Goal: Transaction & Acquisition: Book appointment/travel/reservation

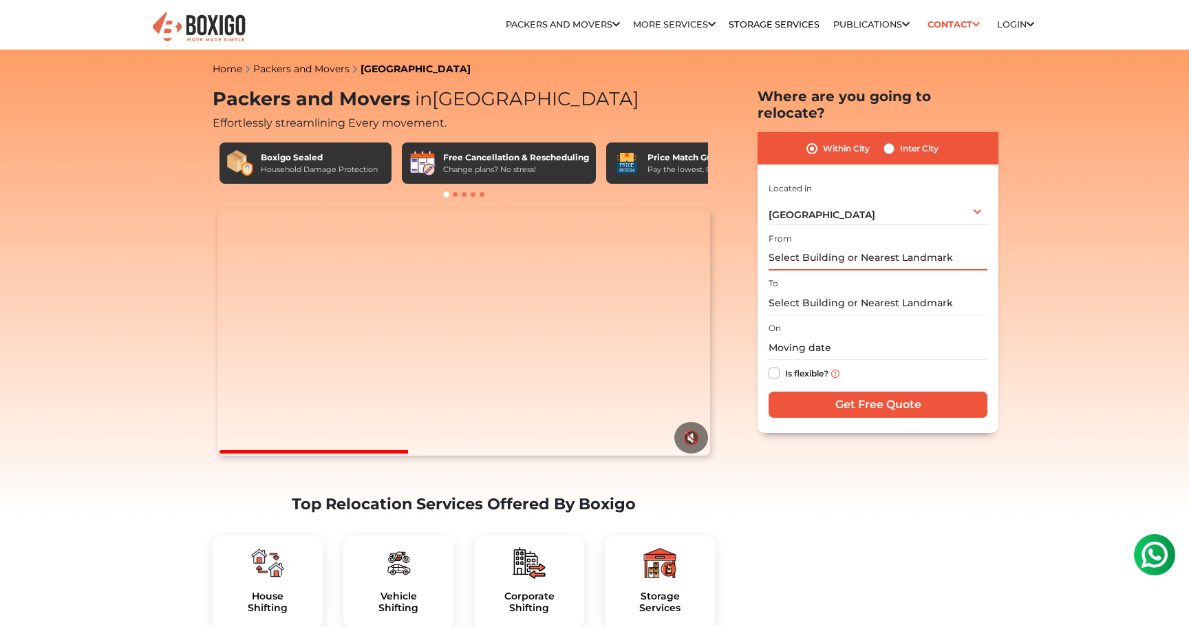
click at [855, 246] on input "text" at bounding box center [877, 258] width 219 height 24
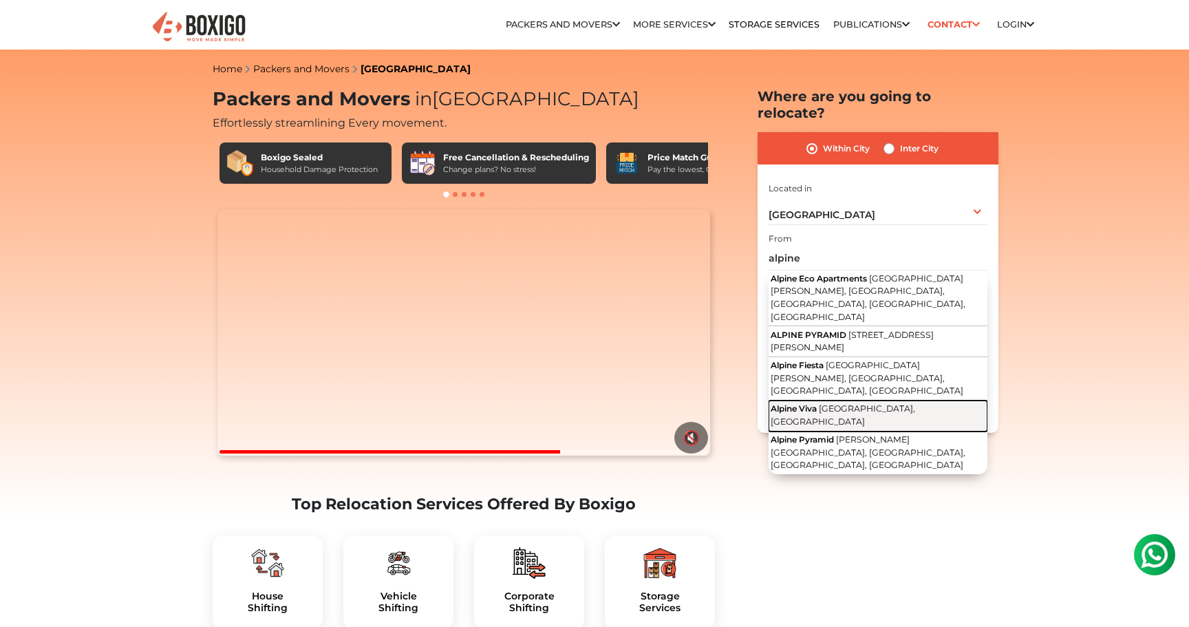
click at [859, 403] on span "[GEOGRAPHIC_DATA], [GEOGRAPHIC_DATA]" at bounding box center [842, 414] width 144 height 23
type input "Alpine Viva, [GEOGRAPHIC_DATA], [GEOGRAPHIC_DATA]"
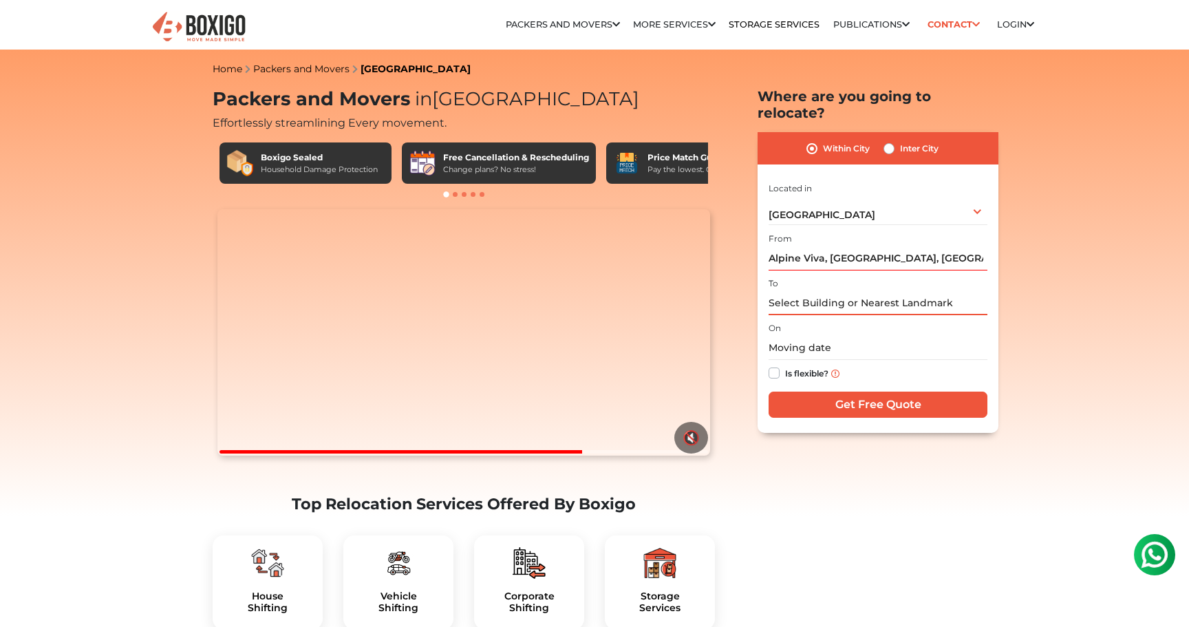
click at [812, 291] on input "text" at bounding box center [877, 303] width 219 height 24
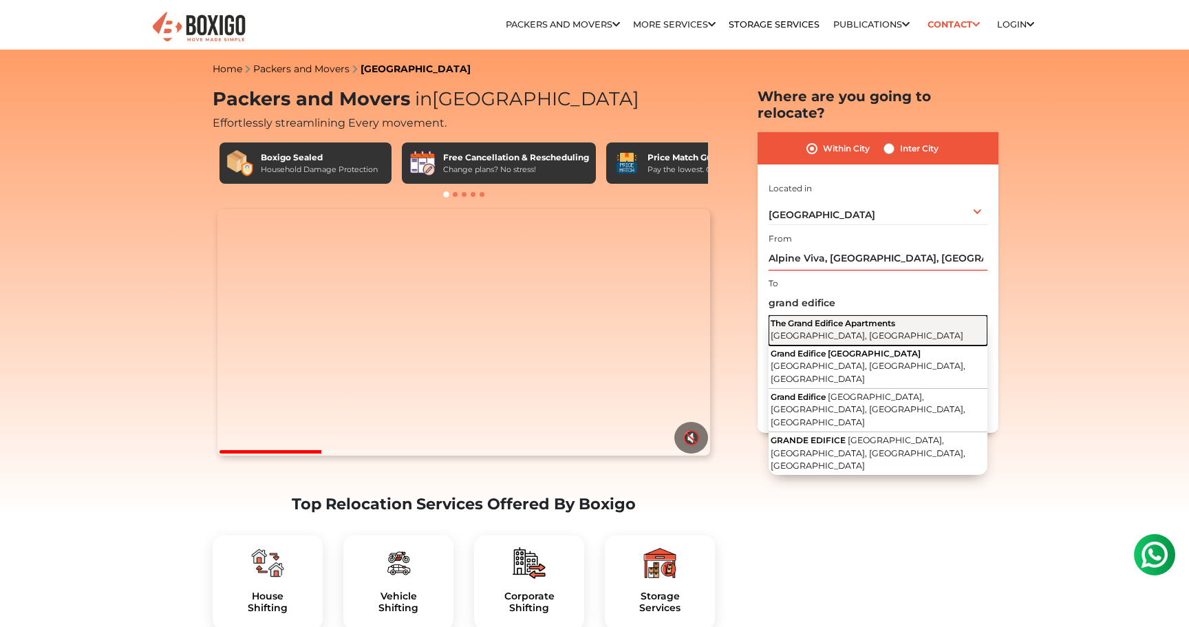
click at [814, 318] on span "The Grand Edifice Apartments" at bounding box center [832, 323] width 124 height 10
type input "The Grand Edifice Apartments, Old Madras Road, Bengaluru, Karnataka"
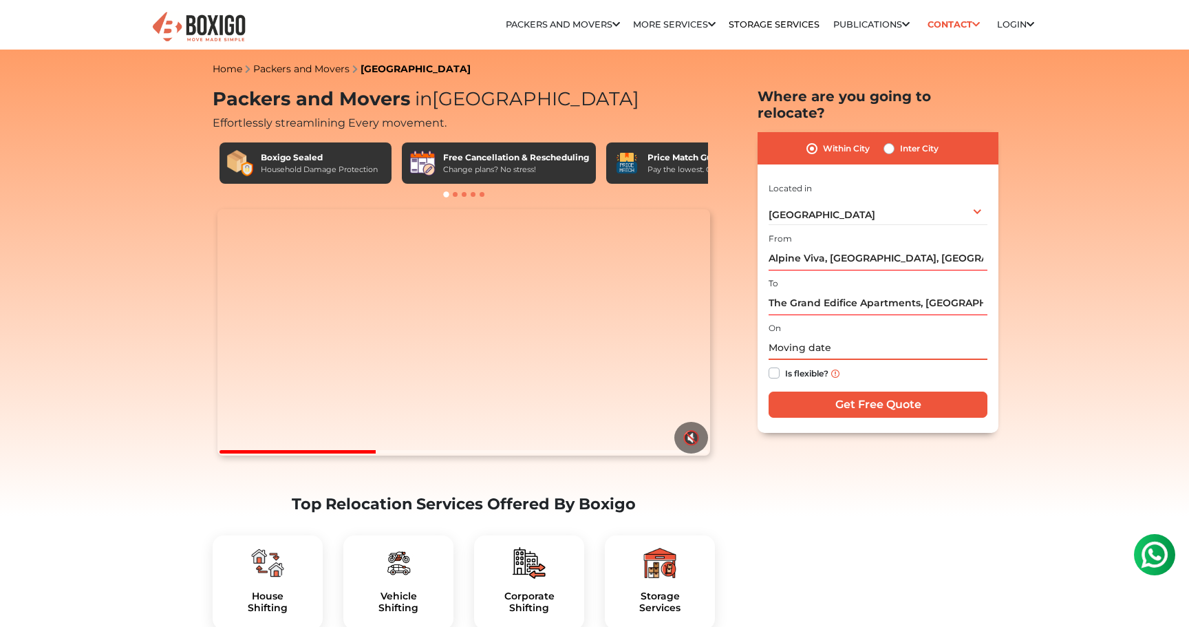
click at [822, 336] on input "text" at bounding box center [877, 348] width 219 height 24
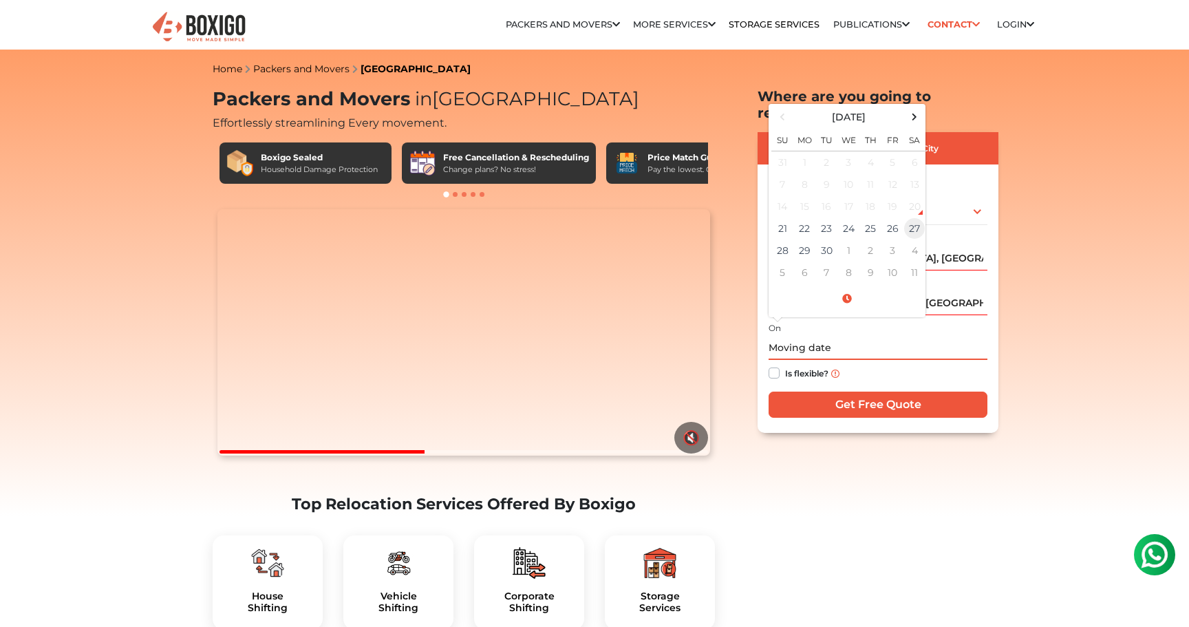
click at [913, 217] on td "27" at bounding box center [914, 228] width 22 height 22
type input "09/27/2025 12:00 AM"
click at [785, 365] on label "Is flexible?" at bounding box center [806, 372] width 43 height 14
click at [777, 365] on input "Is flexible?" at bounding box center [773, 372] width 11 height 14
checkbox input "true"
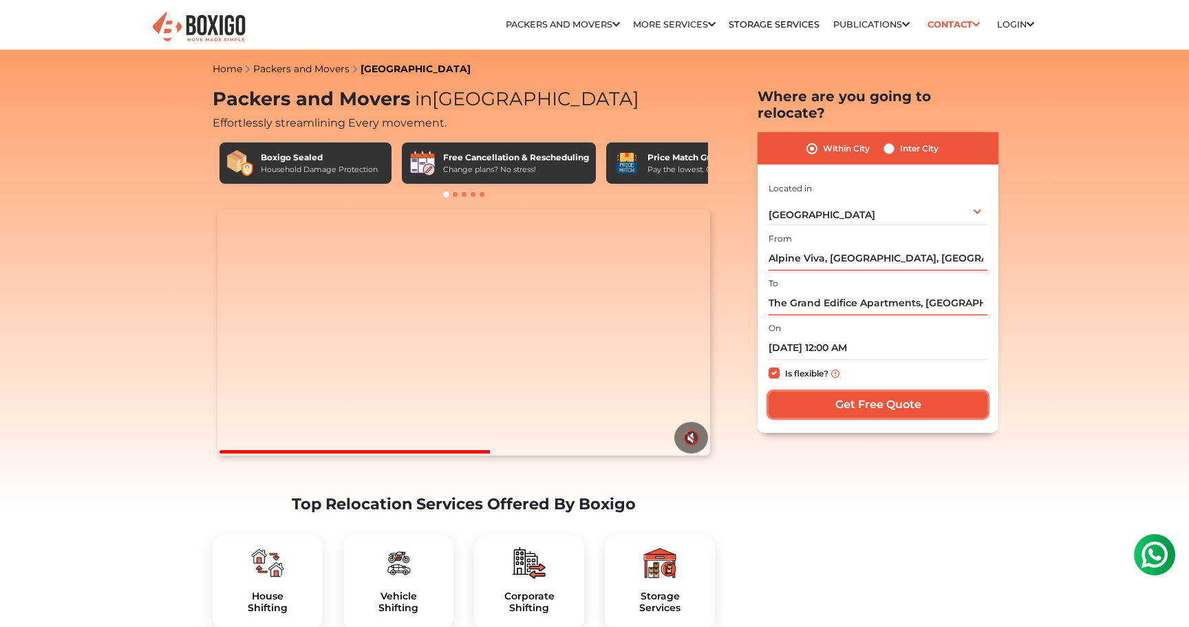
click at [878, 391] on input "Get Free Quote" at bounding box center [877, 404] width 219 height 26
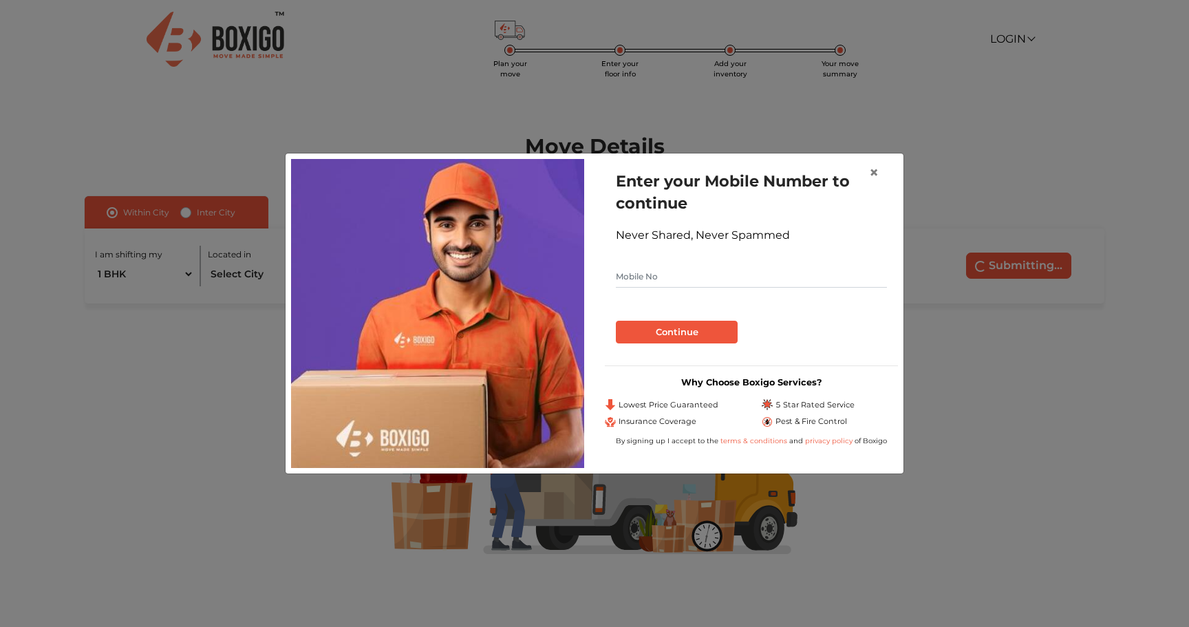
click at [728, 281] on input "text" at bounding box center [751, 276] width 271 height 22
type input "9986660913"
click at [691, 331] on button "Continue" at bounding box center [677, 332] width 122 height 23
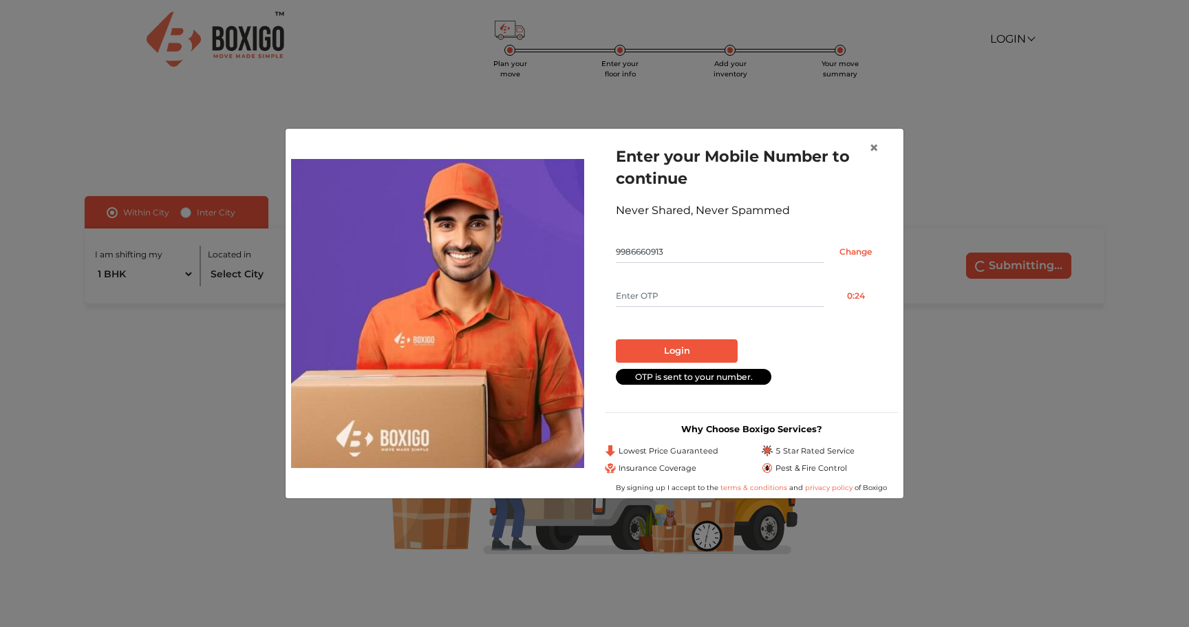
click at [667, 292] on input "text" at bounding box center [720, 296] width 208 height 22
type input "3976"
click at [644, 346] on button "Login" at bounding box center [677, 350] width 122 height 23
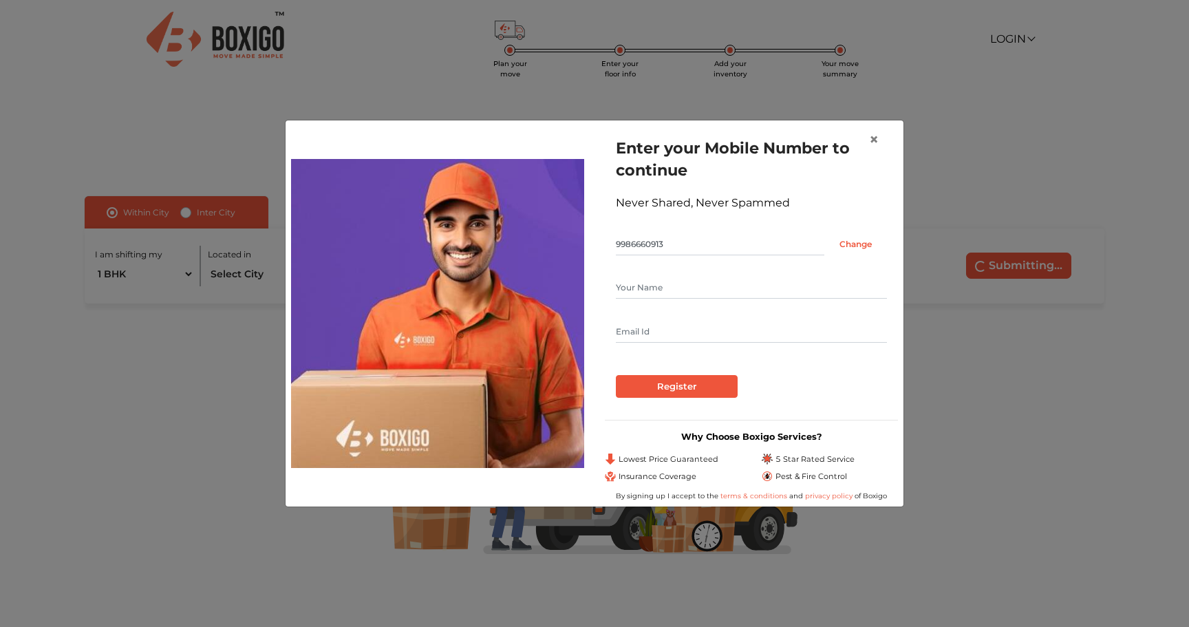
click at [636, 285] on input "text" at bounding box center [751, 288] width 271 height 22
type input "Rohit"
type input "only4rohit@gmail.com"
click at [667, 385] on input "Register" at bounding box center [677, 386] width 122 height 23
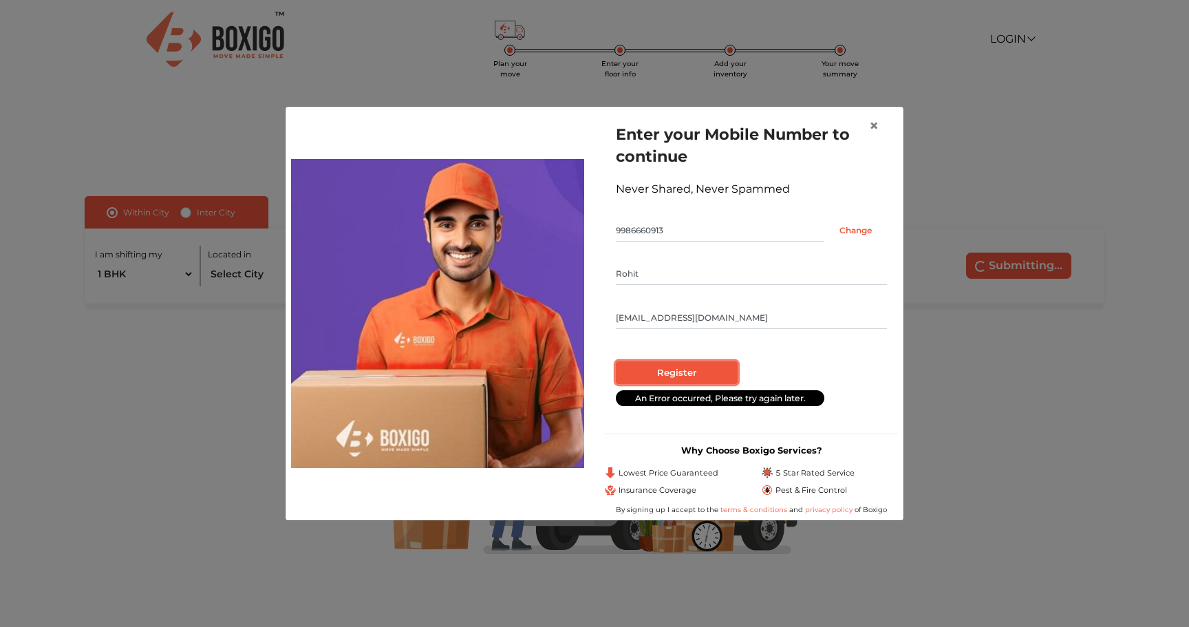
click at [689, 373] on input "Register" at bounding box center [677, 372] width 122 height 23
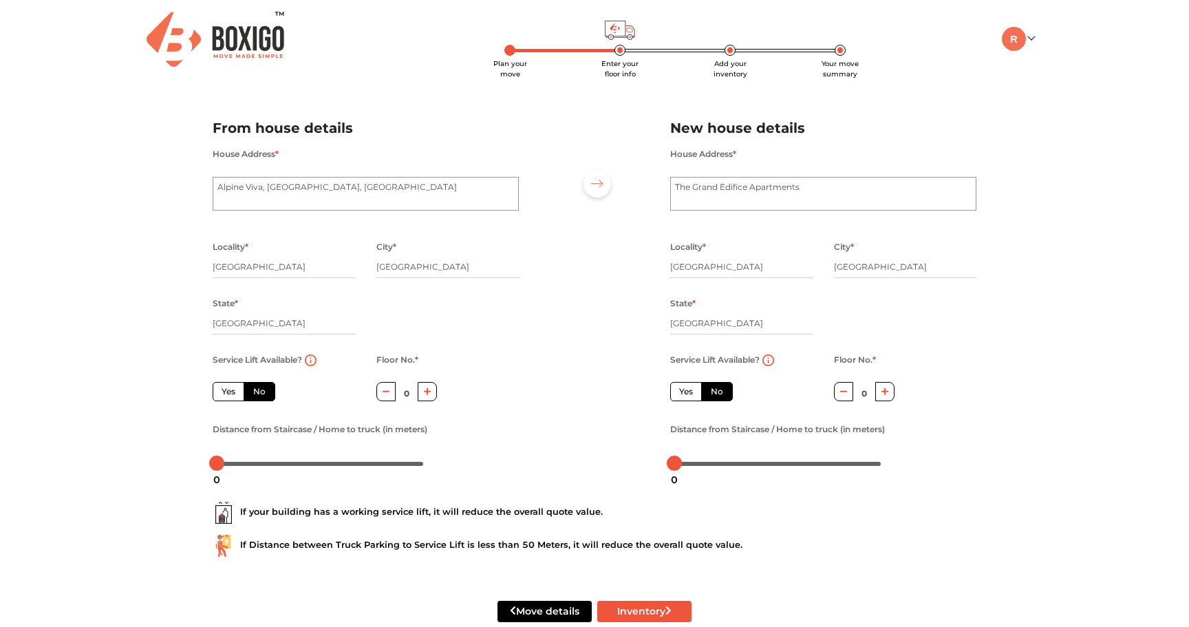
click at [228, 389] on label "Yes" at bounding box center [229, 391] width 32 height 19
click at [228, 389] on input "Yes" at bounding box center [225, 389] width 9 height 9
radio input "true"
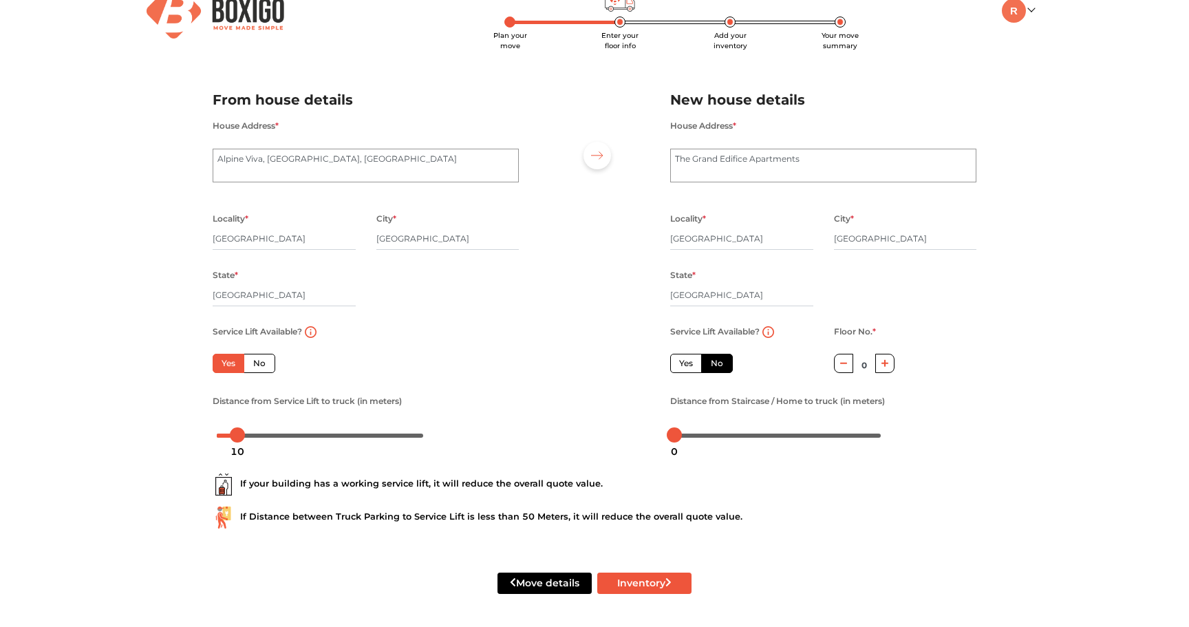
drag, startPoint x: 217, startPoint y: 438, endPoint x: 237, endPoint y: 439, distance: 20.0
click at [237, 440] on div "10" at bounding box center [237, 451] width 25 height 23
click at [682, 363] on label "Yes" at bounding box center [686, 363] width 32 height 19
click at [682, 363] on input "Yes" at bounding box center [683, 361] width 9 height 9
radio input "false"
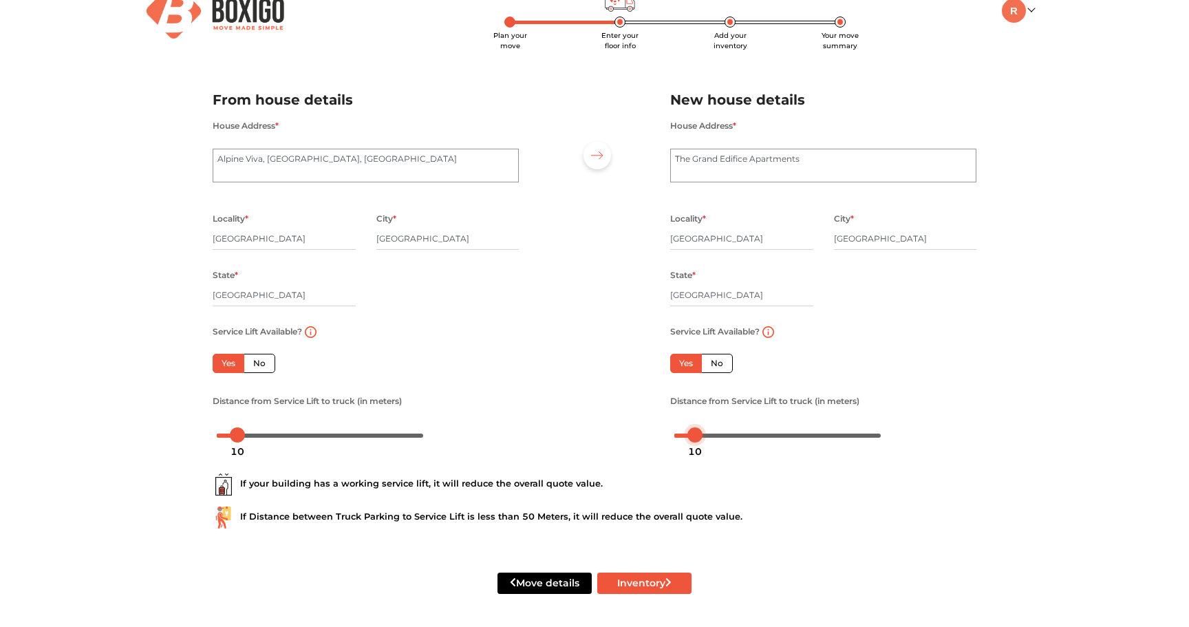
drag, startPoint x: 678, startPoint y: 432, endPoint x: 698, endPoint y: 433, distance: 20.6
click at [698, 433] on div at bounding box center [694, 434] width 15 height 15
drag, startPoint x: 696, startPoint y: 440, endPoint x: 708, endPoint y: 439, distance: 11.7
click at [708, 440] on div "11" at bounding box center [696, 451] width 25 height 23
drag, startPoint x: 700, startPoint y: 437, endPoint x: 709, endPoint y: 435, distance: 9.2
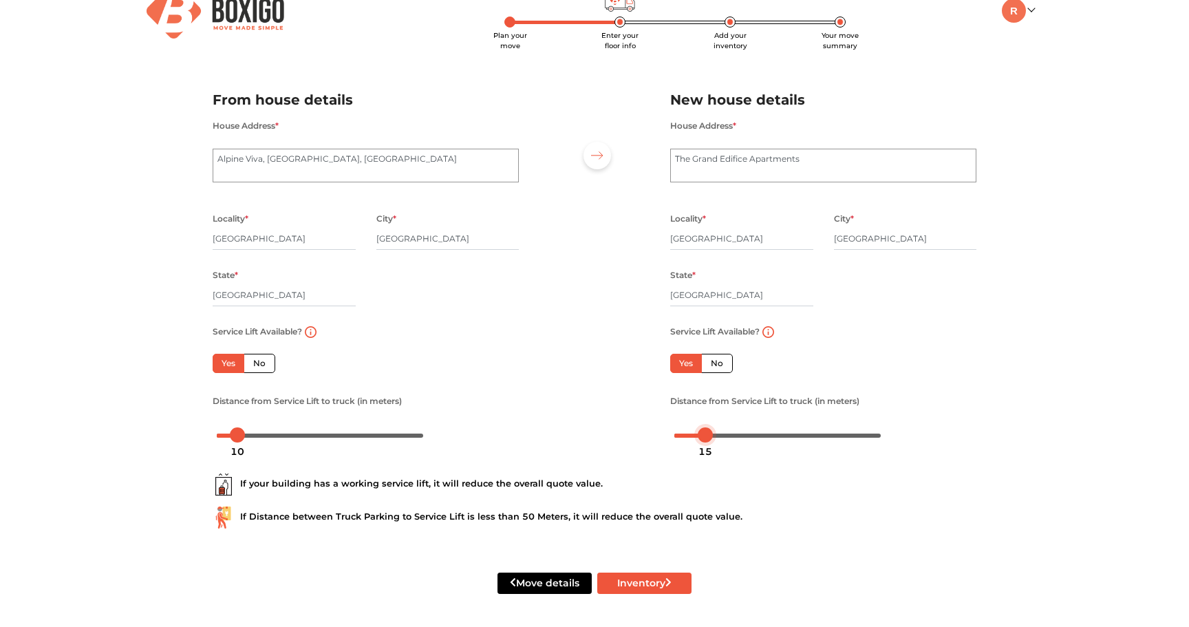
click at [709, 435] on div at bounding box center [704, 434] width 15 height 15
drag, startPoint x: 240, startPoint y: 436, endPoint x: 250, endPoint y: 436, distance: 9.6
click at [250, 436] on div at bounding box center [247, 434] width 15 height 15
click at [671, 578] on icon "submit" at bounding box center [668, 582] width 6 height 10
click at [639, 581] on button "Inventory" at bounding box center [644, 582] width 94 height 21
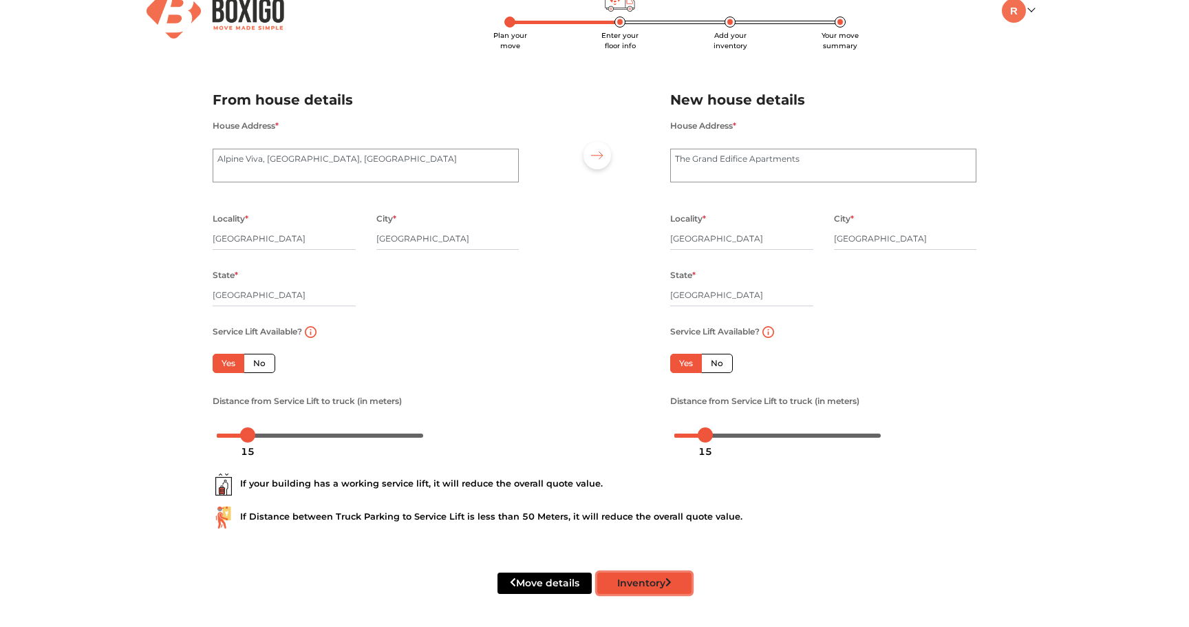
click at [655, 581] on button "Inventory" at bounding box center [644, 582] width 94 height 21
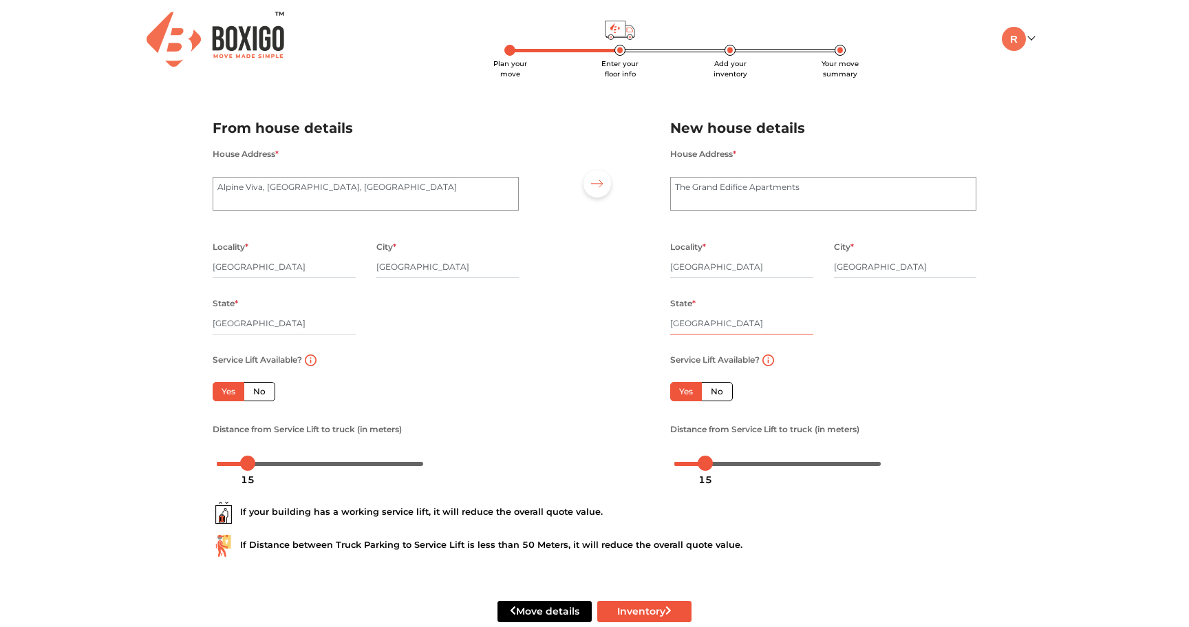
click at [765, 334] on input "[GEOGRAPHIC_DATA]" at bounding box center [741, 323] width 143 height 22
click at [985, 404] on div "Service Lift Available? Yes No Floor No. * 0 Distance from Service Lift to truc…" at bounding box center [823, 412] width 327 height 122
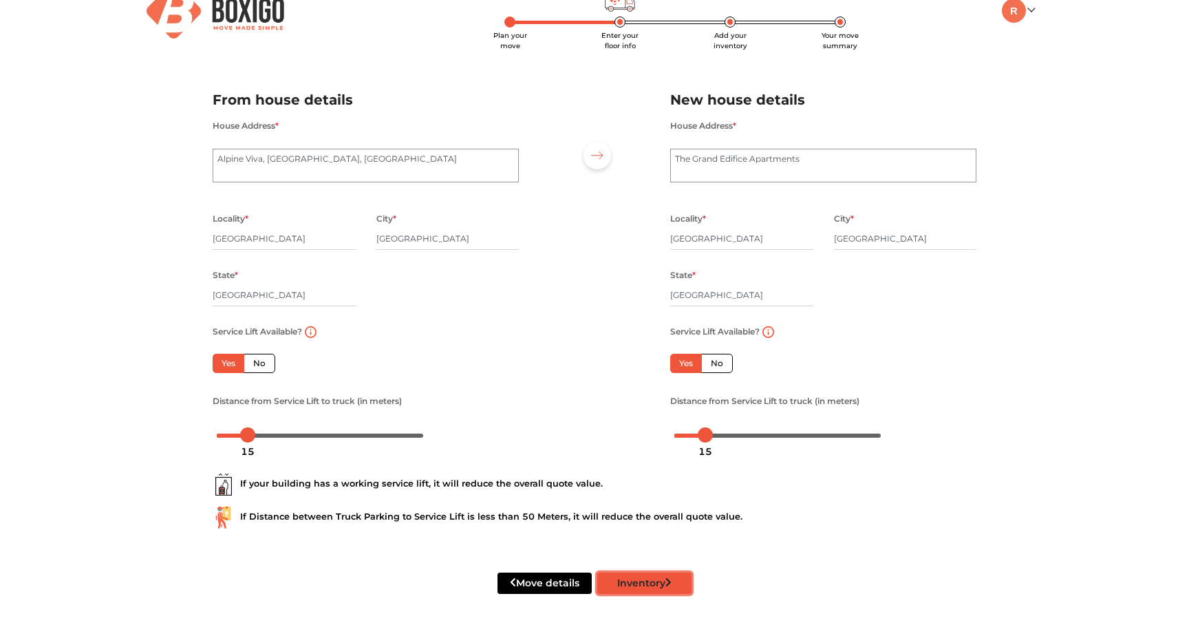
click at [659, 585] on button "Inventory" at bounding box center [644, 582] width 94 height 21
click at [633, 579] on button "Inventory" at bounding box center [644, 582] width 94 height 21
drag, startPoint x: 633, startPoint y: 579, endPoint x: 633, endPoint y: 571, distance: 8.3
click at [633, 571] on div "Move details Inventory" at bounding box center [594, 582] width 784 height 87
click at [629, 583] on button "Inventory" at bounding box center [644, 582] width 94 height 21
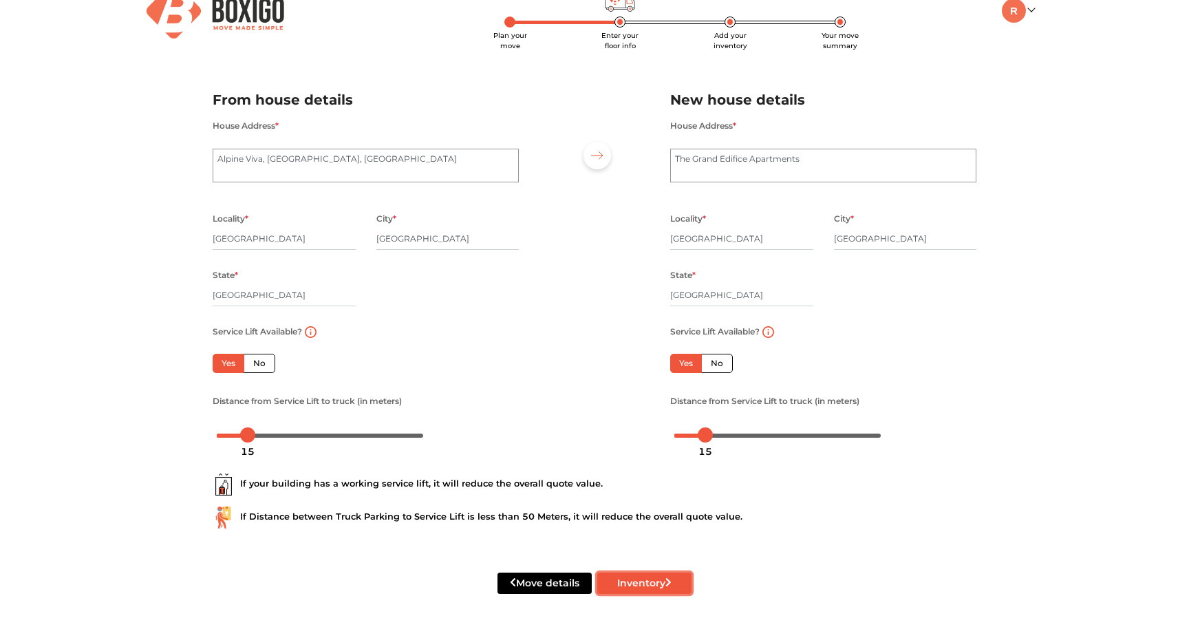
scroll to position [0, 0]
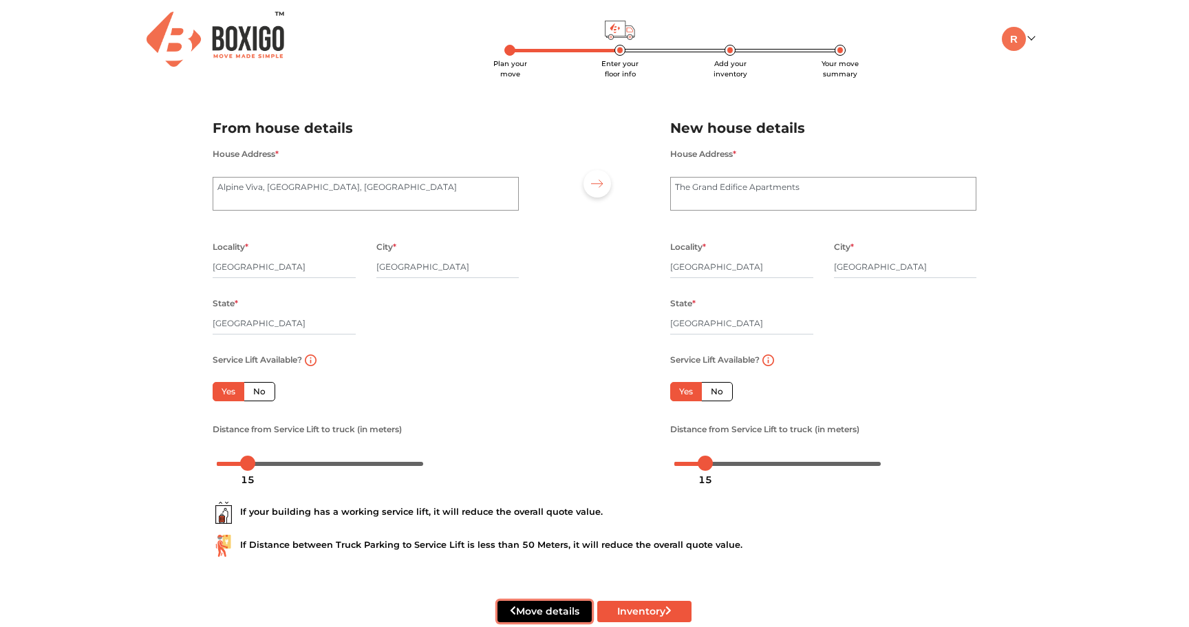
click at [548, 608] on button "Move details" at bounding box center [544, 610] width 94 height 21
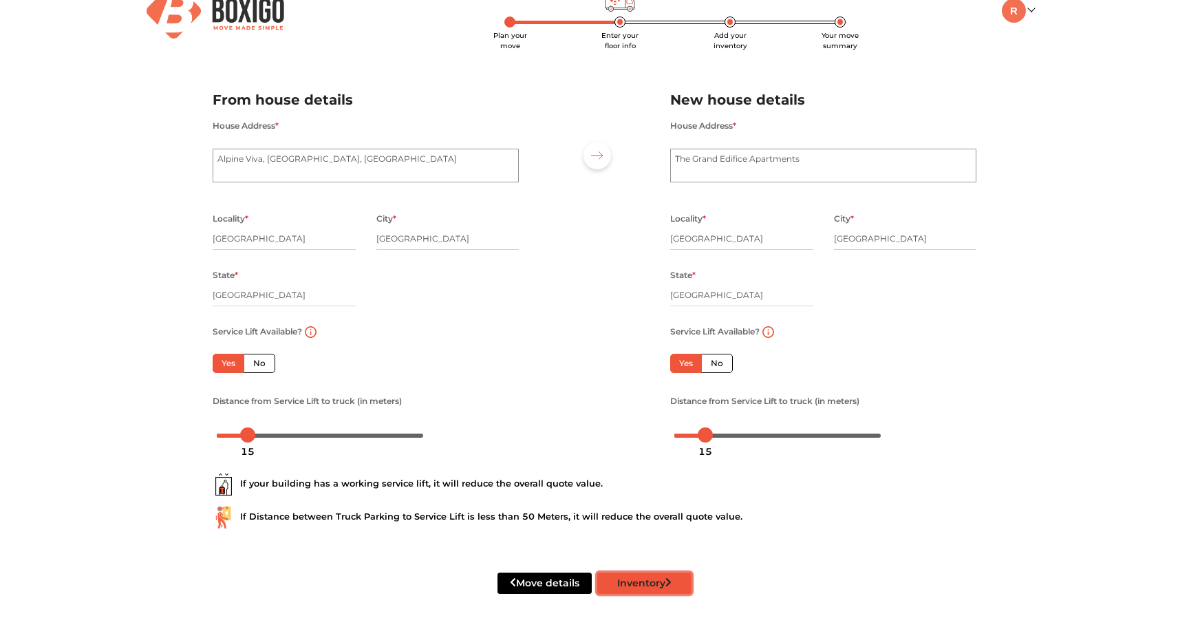
click at [667, 583] on icon "submit" at bounding box center [668, 582] width 6 height 10
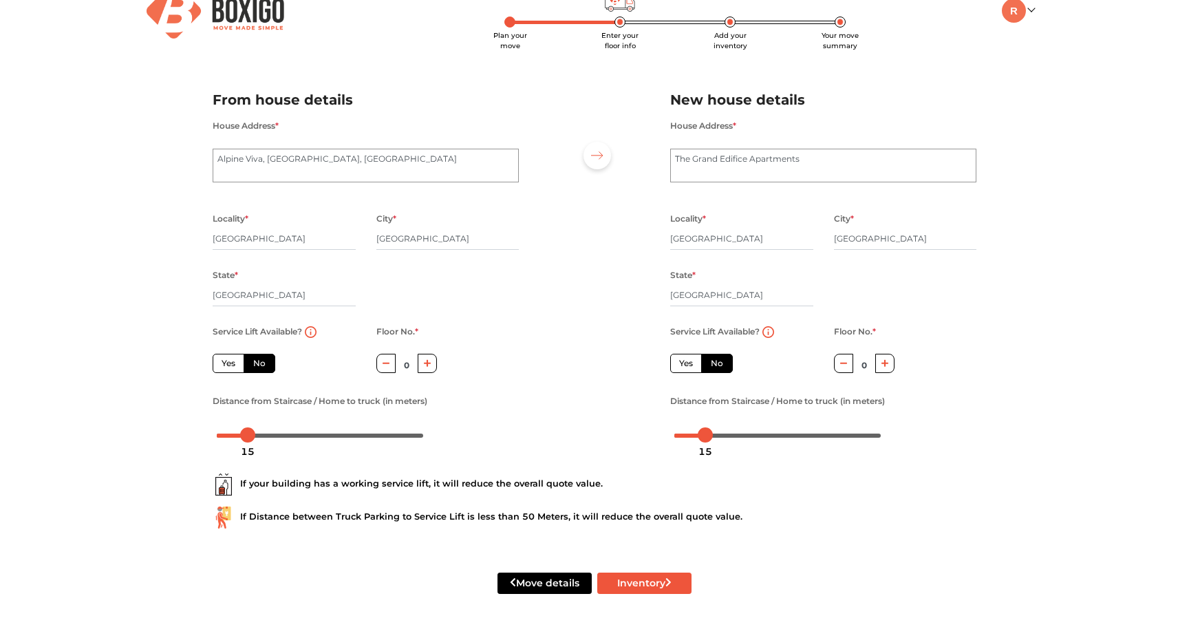
click at [682, 366] on label "Yes" at bounding box center [686, 363] width 32 height 19
click at [682, 366] on input "Yes" at bounding box center [683, 361] width 9 height 9
radio input "true"
radio input "false"
click at [226, 360] on label "Yes" at bounding box center [229, 363] width 32 height 19
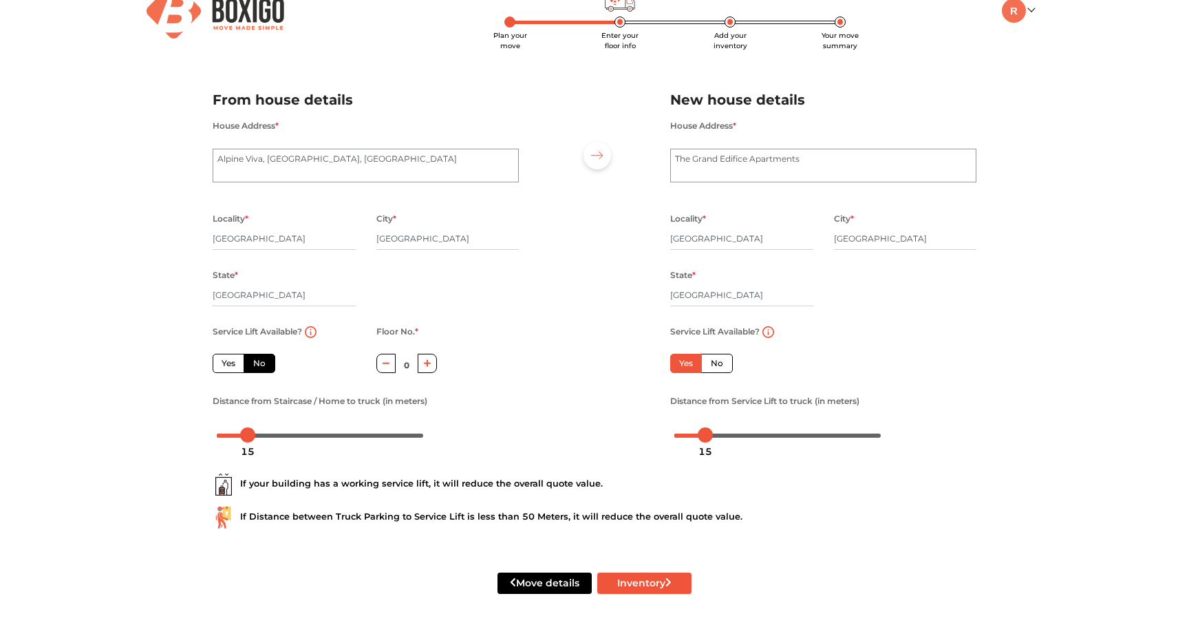
click at [226, 360] on input "Yes" at bounding box center [225, 361] width 9 height 9
radio input "true"
click at [663, 587] on button "Inventory" at bounding box center [644, 582] width 94 height 21
